Goal: Information Seeking & Learning: Find specific fact

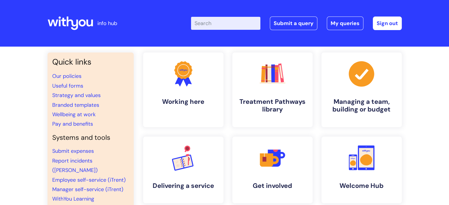
click at [210, 21] on input "Enter your search term here..." at bounding box center [225, 23] width 69 height 13
type input "band"
click button "Search" at bounding box center [0, 0] width 0 height 0
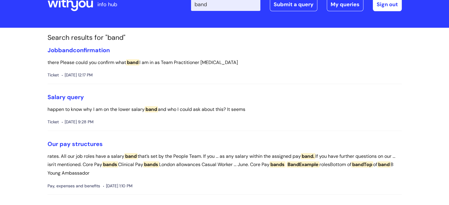
scroll to position [29, 0]
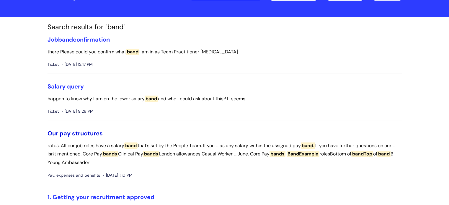
click at [72, 131] on link "Our pay structures" at bounding box center [74, 133] width 55 height 8
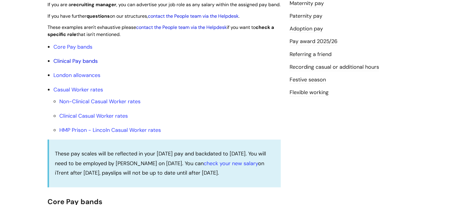
click at [65, 65] on link "Clinical Pay bands" at bounding box center [75, 61] width 44 height 7
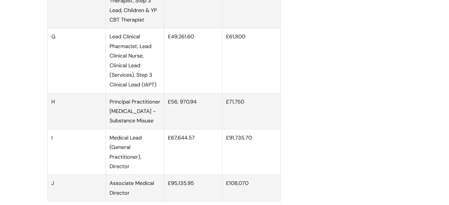
scroll to position [1011, 0]
